Goal: Browse casually

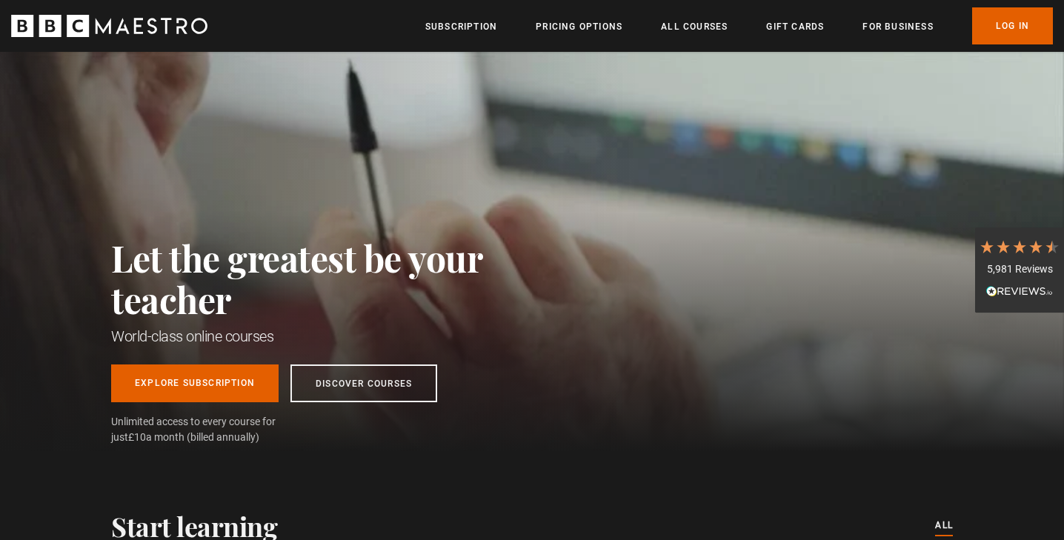
scroll to position [0, 1941]
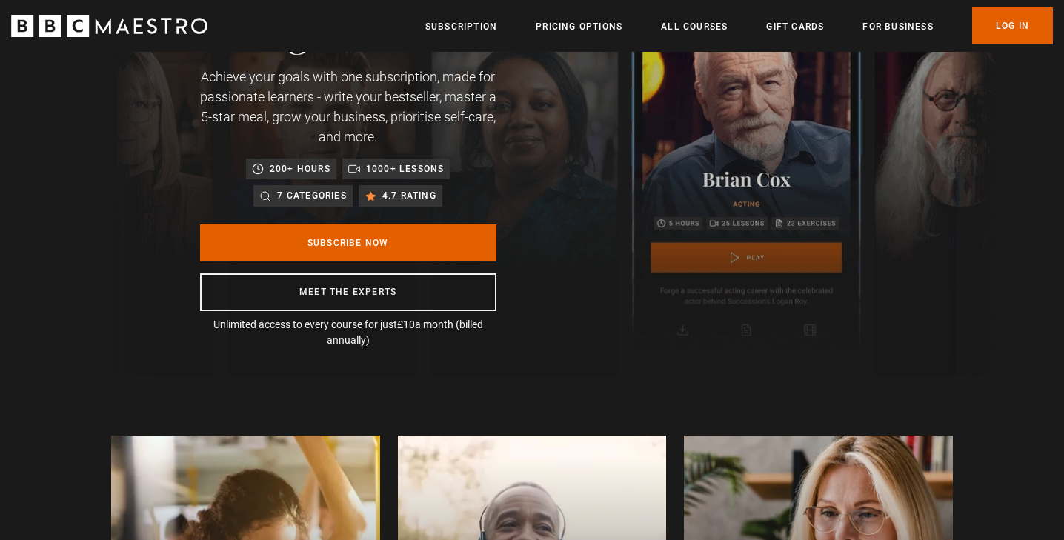
scroll to position [187, 0]
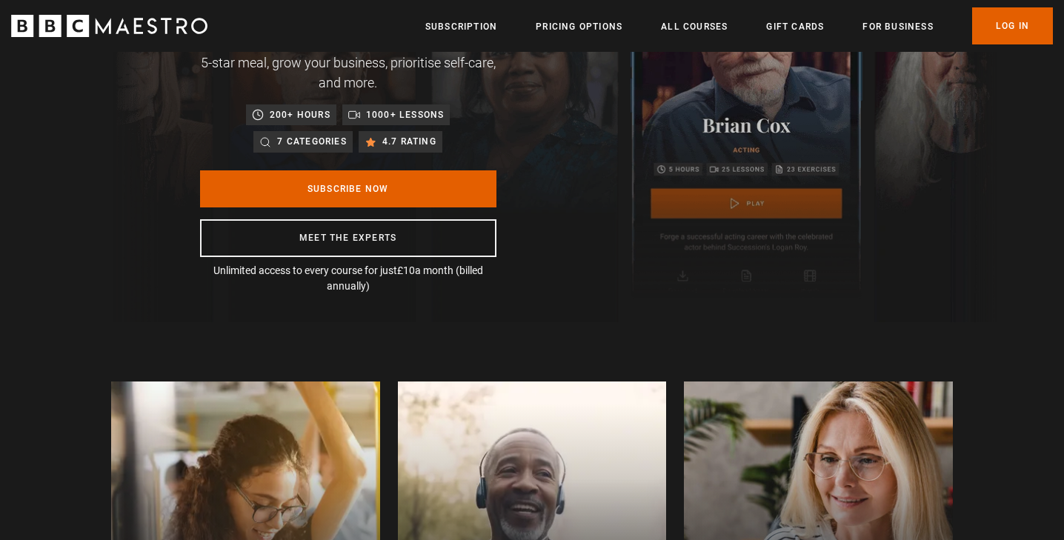
click at [79, 30] on icon "BBC Maestro" at bounding box center [78, 26] width 22 height 22
